Goal: Navigation & Orientation: Find specific page/section

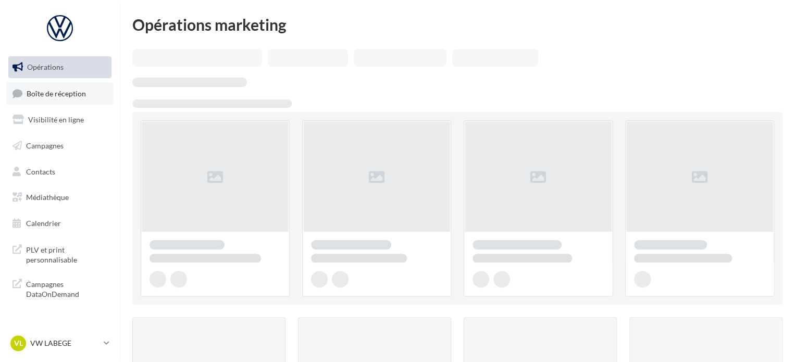
click at [75, 91] on span "Boîte de réception" at bounding box center [56, 93] width 59 height 9
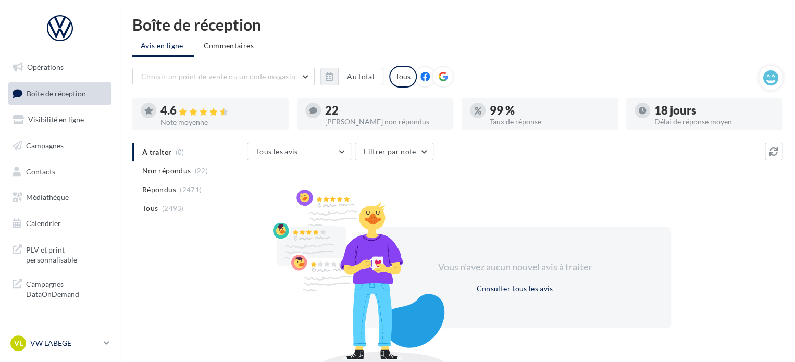
click at [83, 334] on link "VL VW LABEGE vw-lab-dup" at bounding box center [59, 343] width 103 height 20
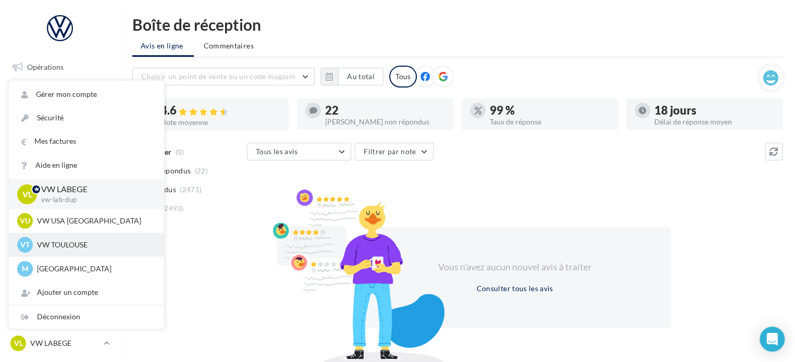
click at [98, 245] on p "VW TOULOUSE" at bounding box center [94, 245] width 115 height 10
